Goal: Information Seeking & Learning: Learn about a topic

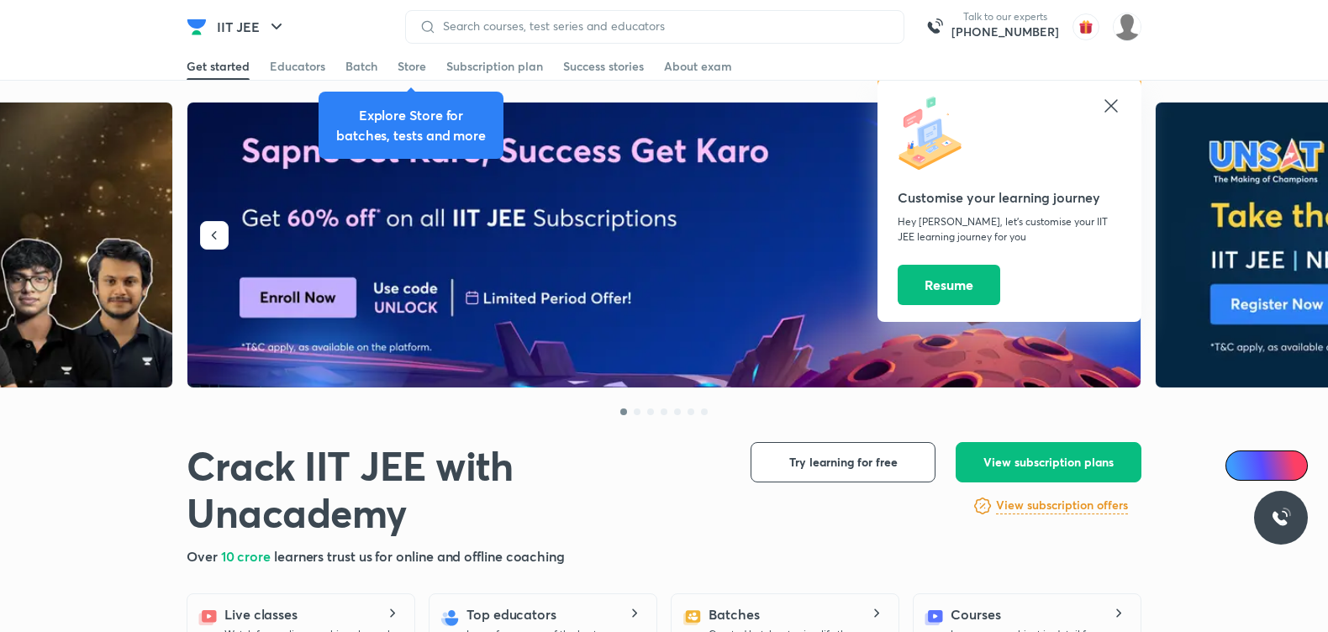
click at [1115, 105] on icon at bounding box center [1111, 106] width 20 height 20
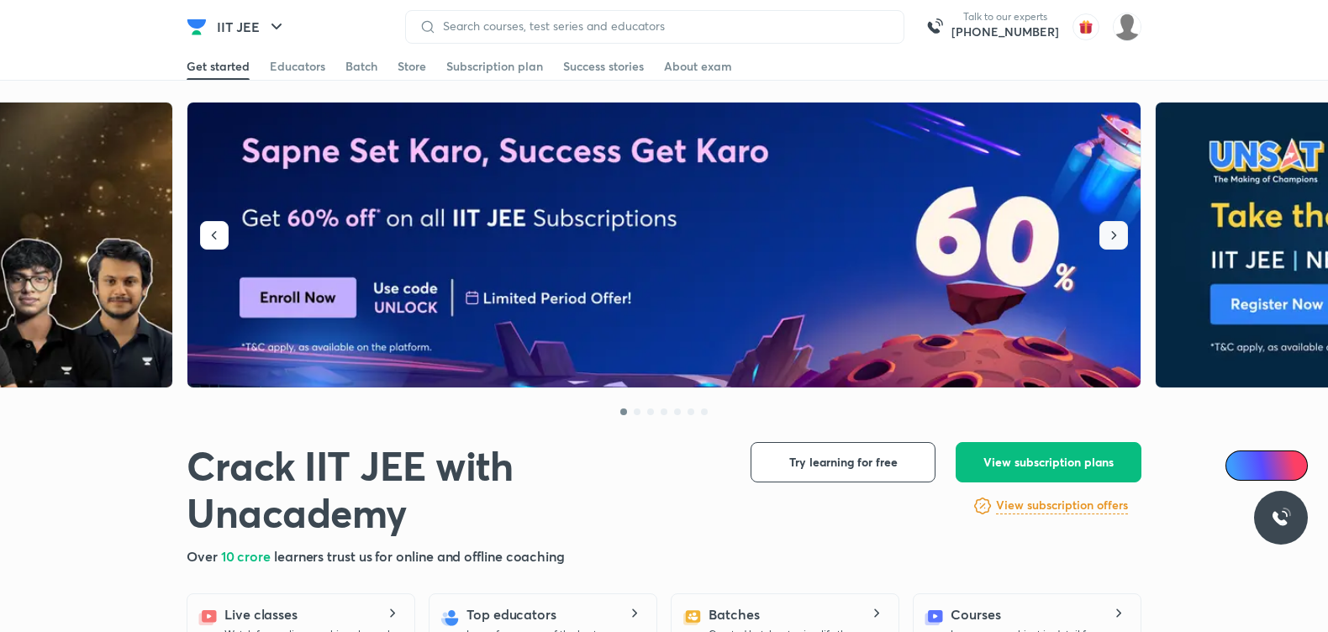
click at [1111, 234] on icon "button" at bounding box center [1113, 235] width 17 height 17
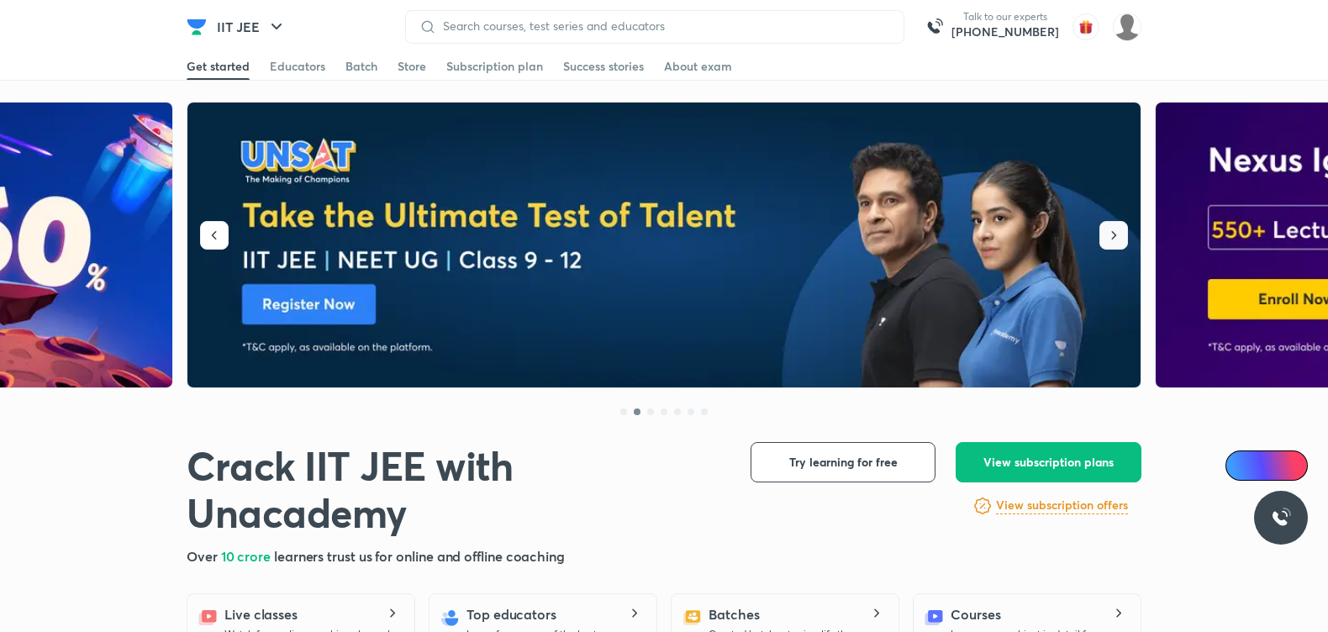
click at [1111, 234] on icon "button" at bounding box center [1113, 235] width 17 height 17
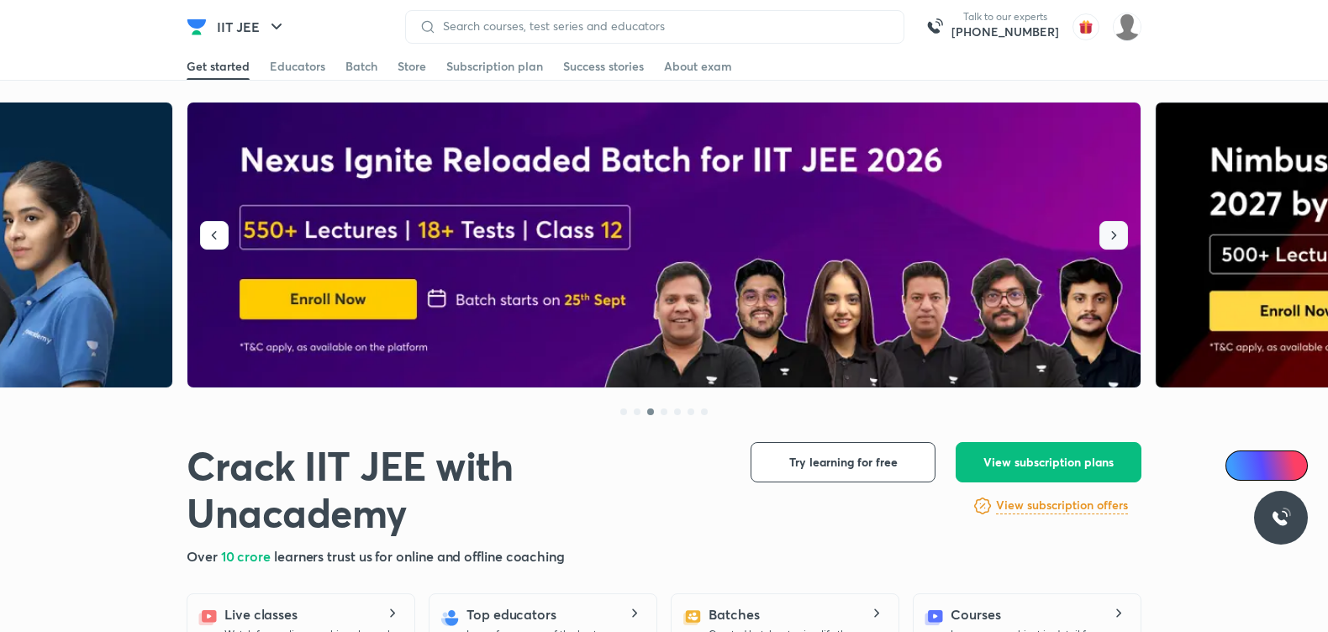
click at [1111, 234] on icon "button" at bounding box center [1113, 235] width 17 height 17
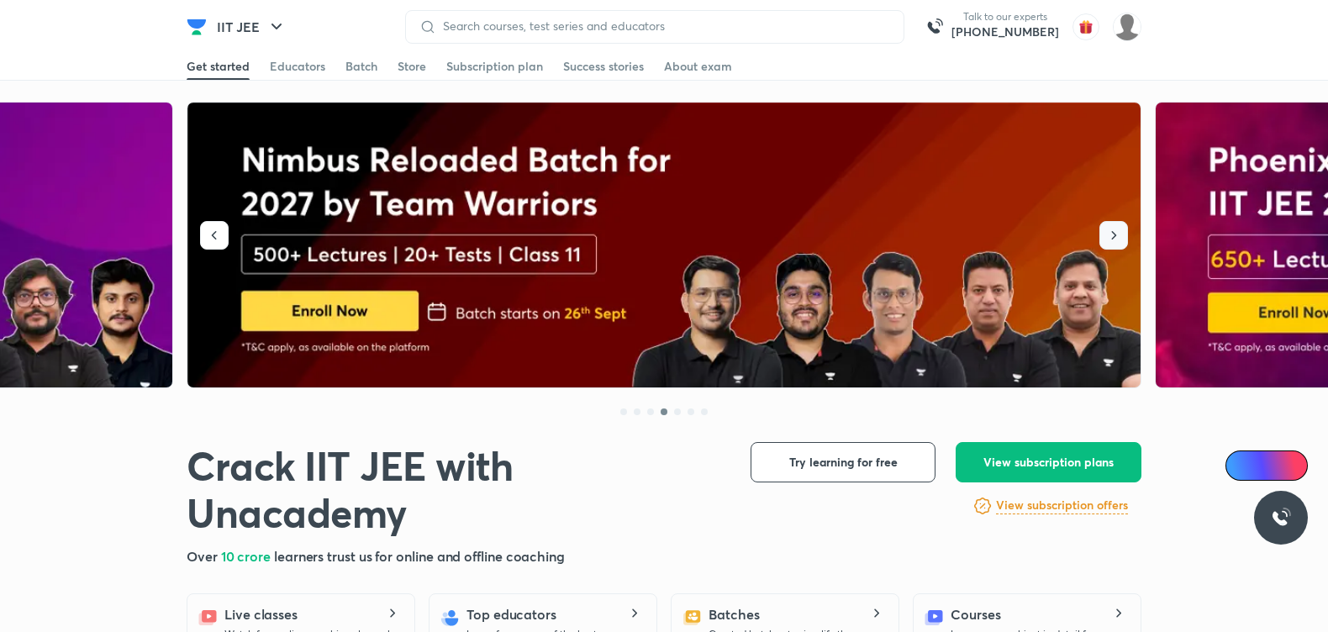
click at [1111, 234] on icon "button" at bounding box center [1113, 235] width 17 height 17
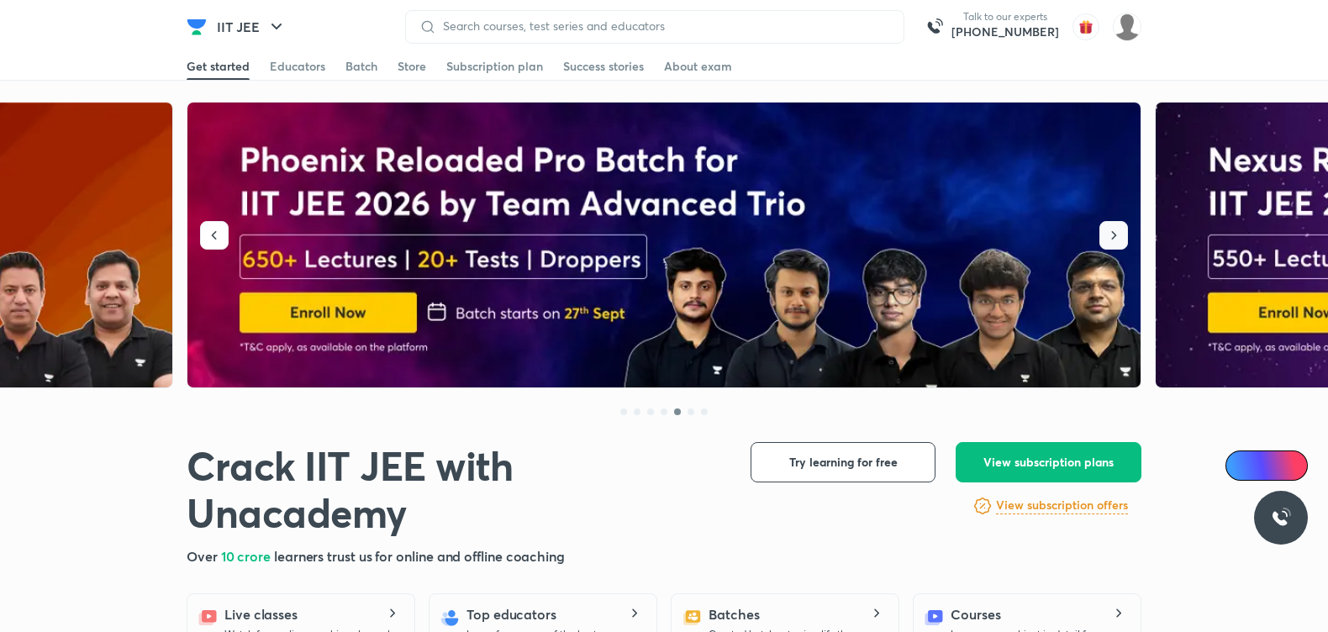
click at [1111, 234] on icon "button" at bounding box center [1113, 235] width 17 height 17
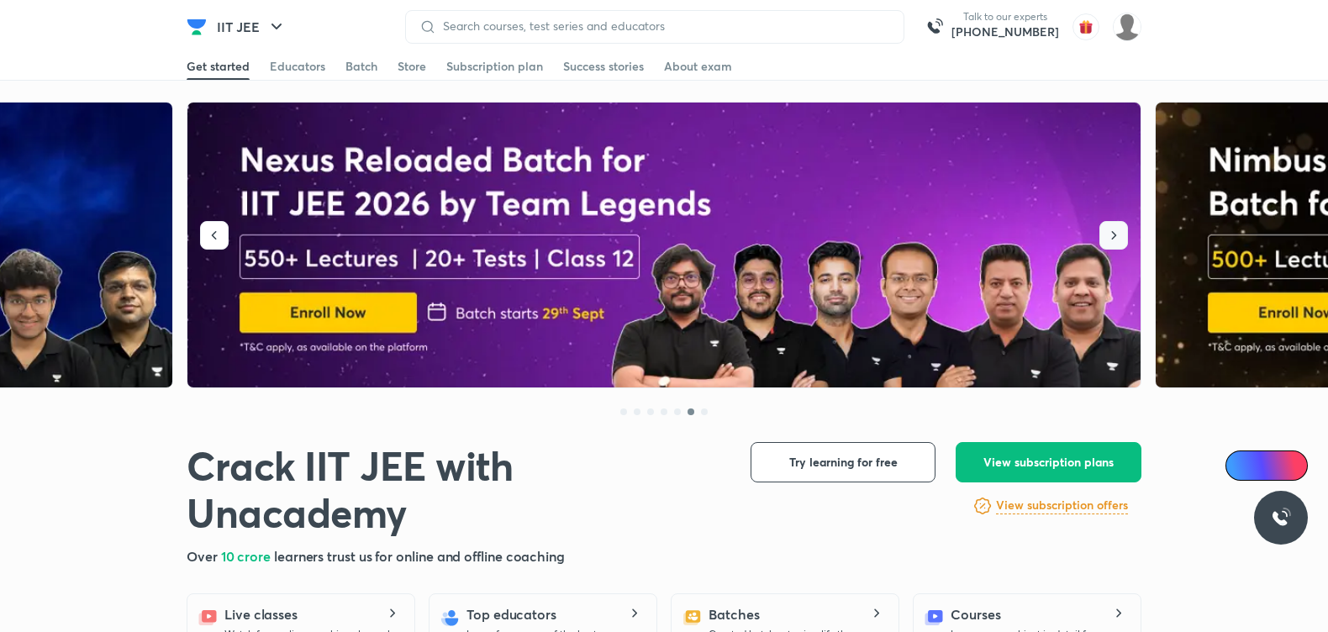
click at [1111, 234] on icon "button" at bounding box center [1113, 235] width 17 height 17
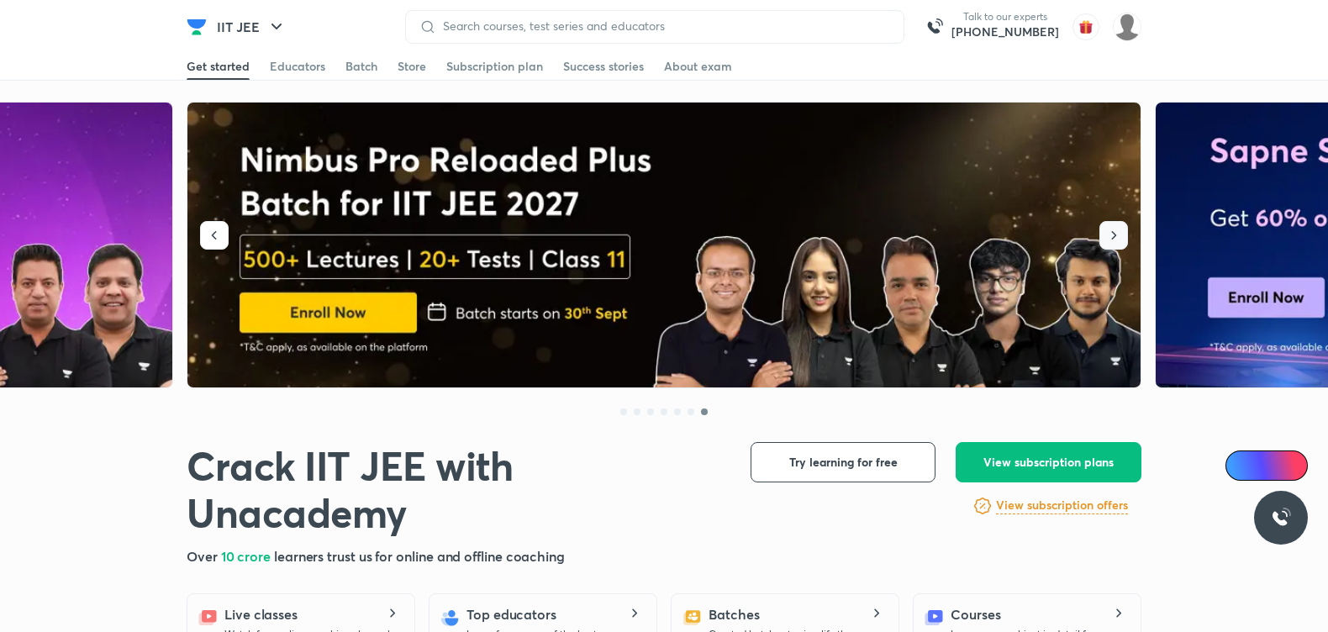
click at [1111, 234] on icon "button" at bounding box center [1113, 235] width 17 height 17
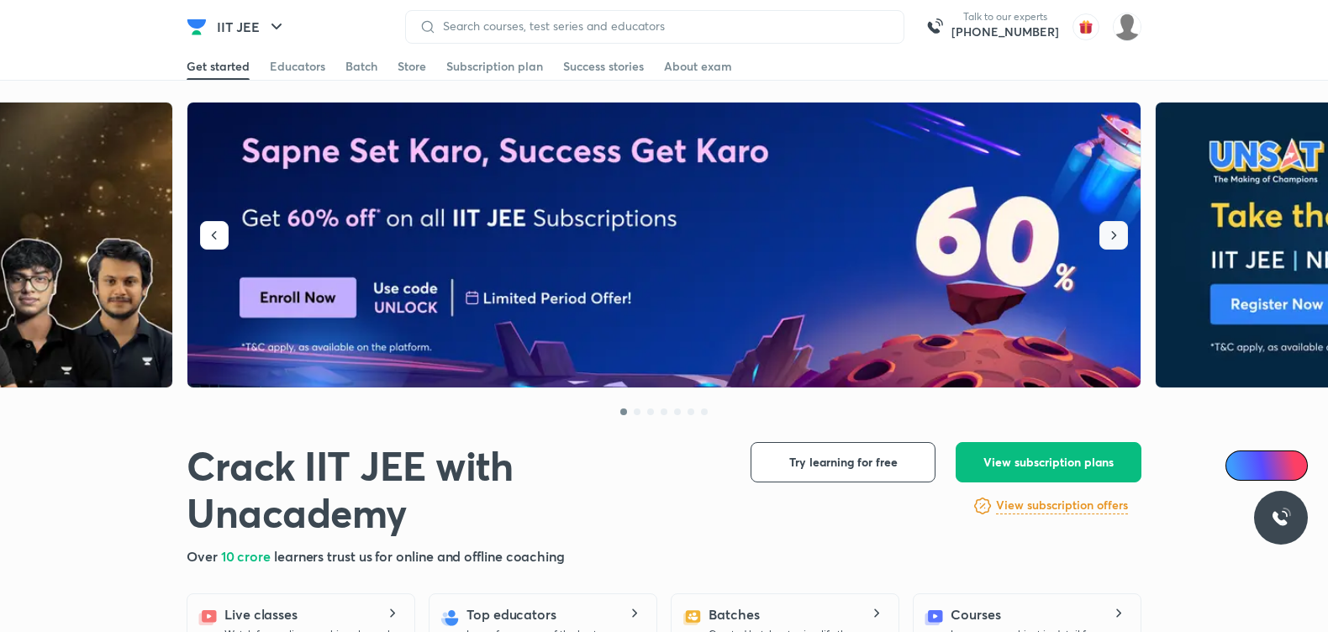
click at [1111, 234] on icon "button" at bounding box center [1113, 235] width 17 height 17
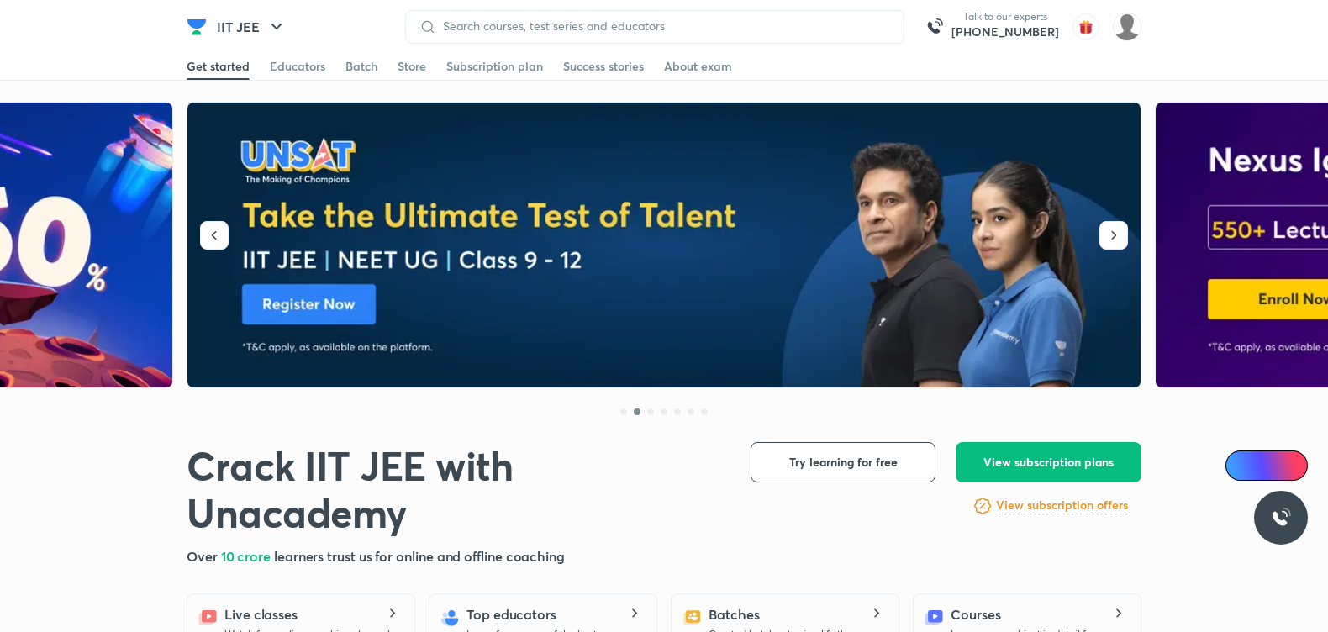
click at [574, 450] on h1 "Crack IIT JEE with Unacademy" at bounding box center [455, 489] width 537 height 94
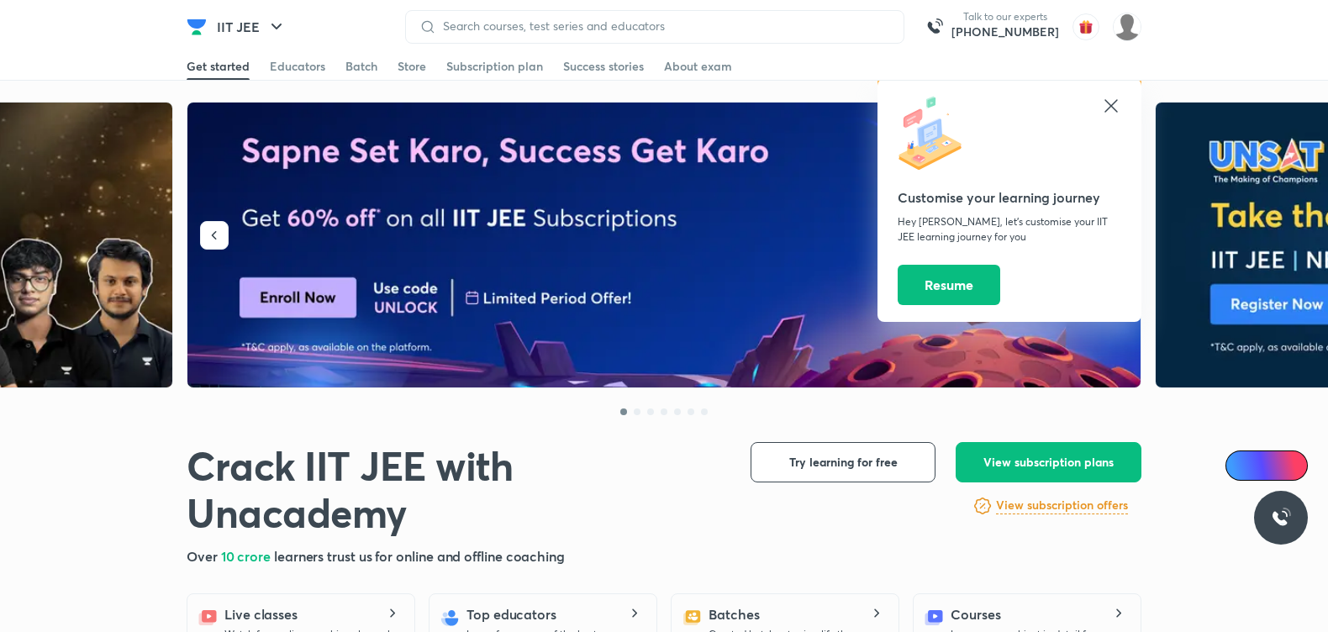
click at [1109, 102] on icon at bounding box center [1111, 106] width 20 height 20
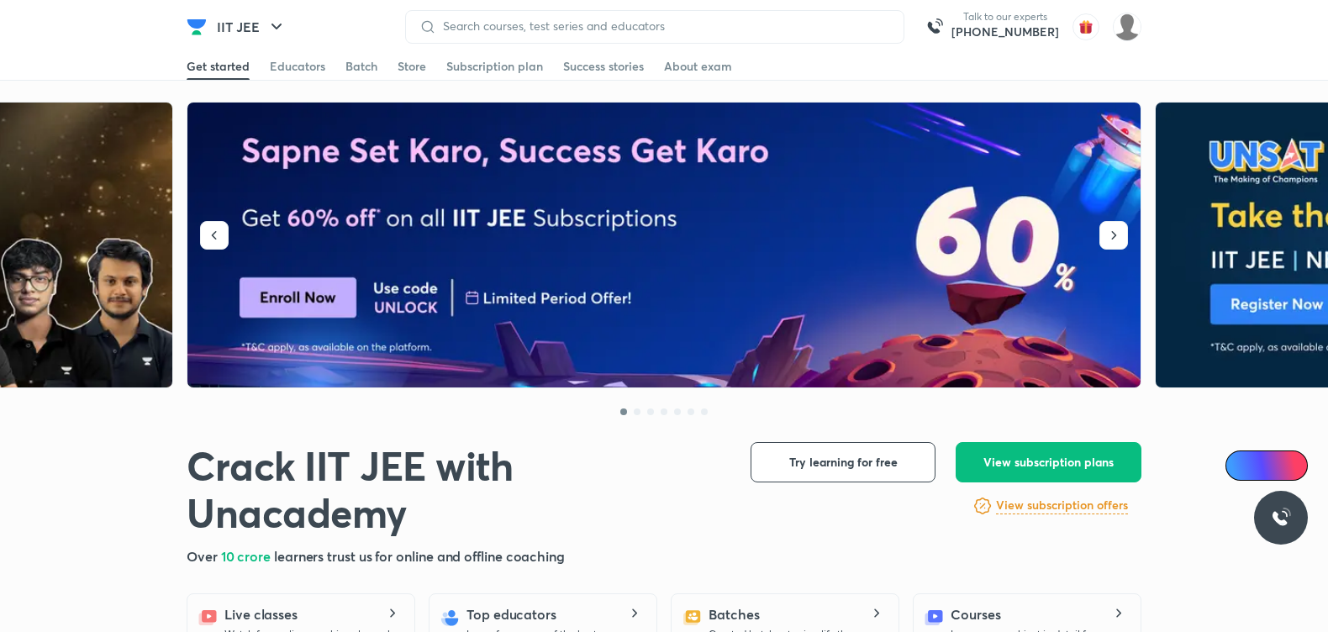
click at [653, 557] on div "Over 10 crore learners trust us for online and offline coaching" at bounding box center [455, 556] width 537 height 20
